Goal: Task Accomplishment & Management: Complete application form

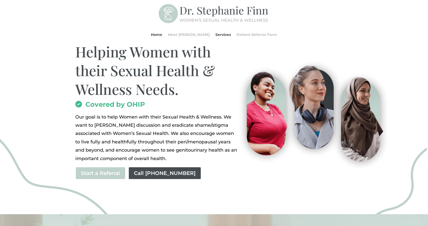
scroll to position [51, 0]
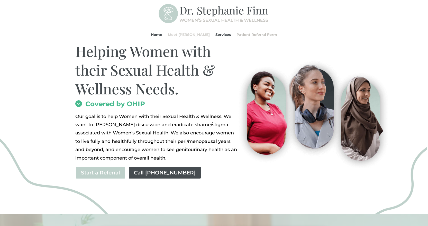
click at [195, 35] on link "Meet [PERSON_NAME]" at bounding box center [189, 35] width 42 height 20
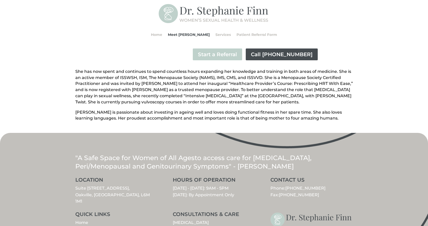
scroll to position [154, 0]
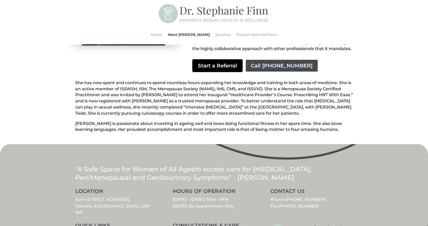
click at [219, 63] on link "Start a Referral" at bounding box center [217, 65] width 50 height 13
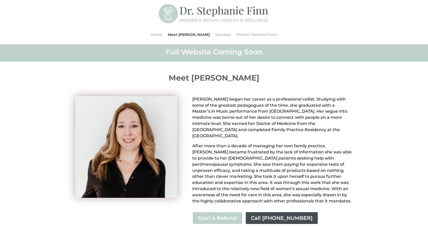
scroll to position [0, 0]
